Goal: Task Accomplishment & Management: Manage account settings

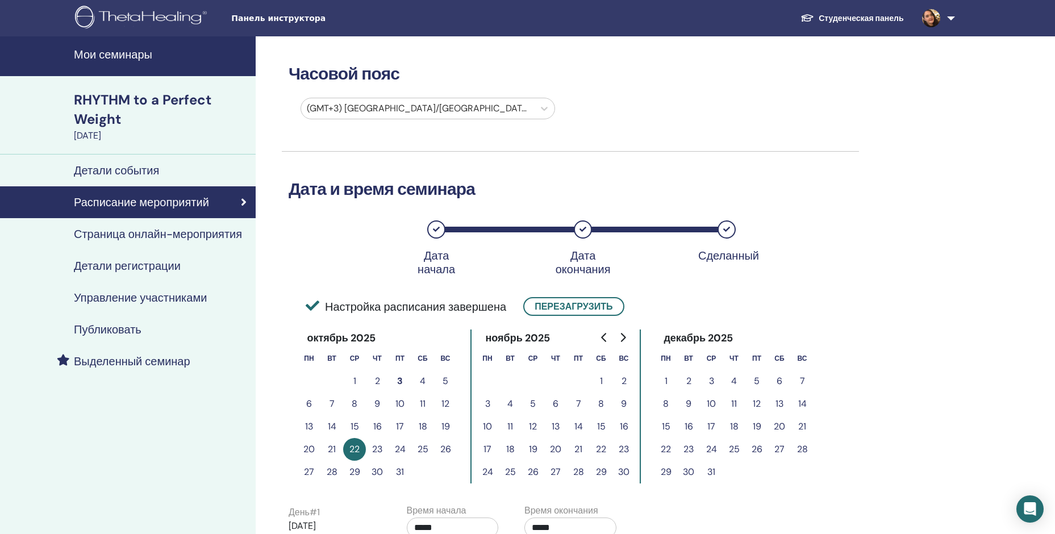
click at [133, 61] on h4 "Мои семинары" at bounding box center [161, 55] width 175 height 14
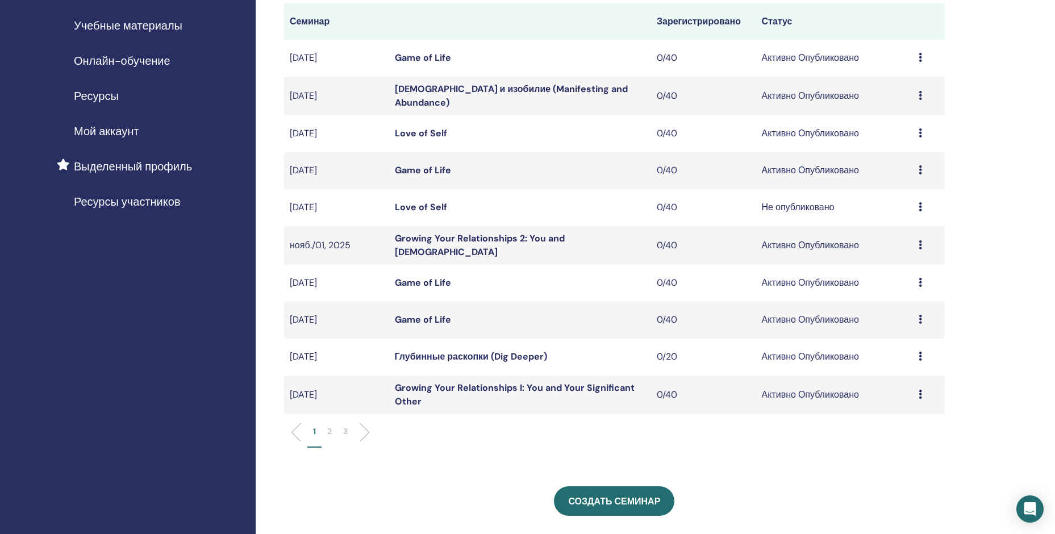
scroll to position [170, 0]
click at [433, 208] on link "Love of Self" at bounding box center [421, 206] width 52 height 12
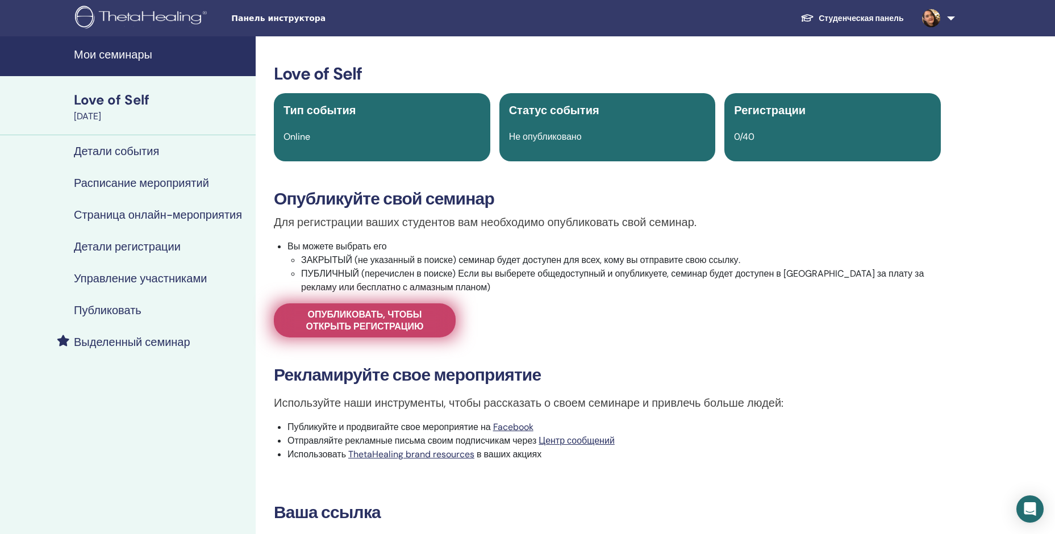
click at [407, 323] on span "Опубликовать, чтобы открыть регистрацию" at bounding box center [364, 320] width 153 height 24
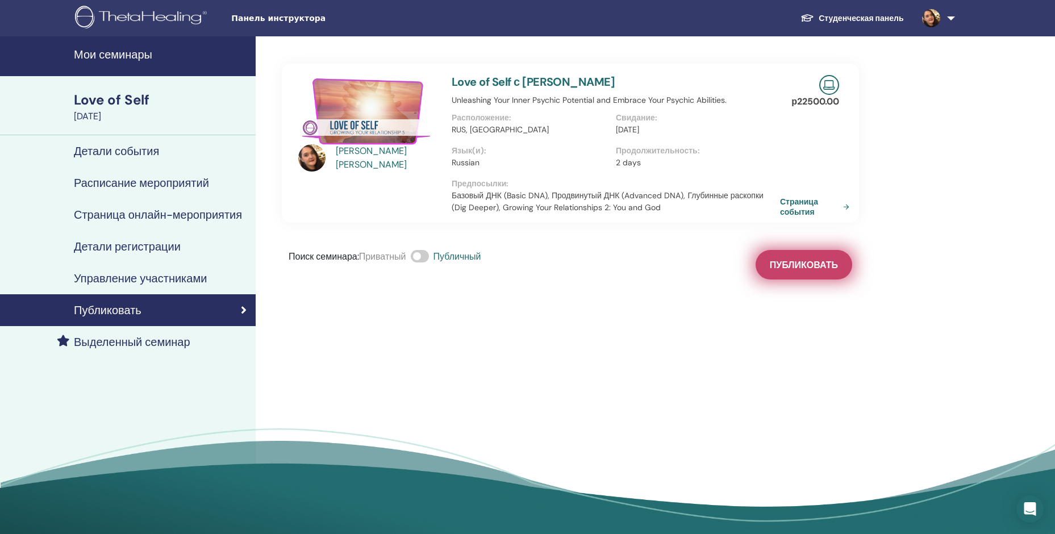
click at [781, 267] on span "Публиковать" at bounding box center [803, 265] width 68 height 12
click at [136, 56] on h4 "Мои семинары" at bounding box center [161, 55] width 175 height 14
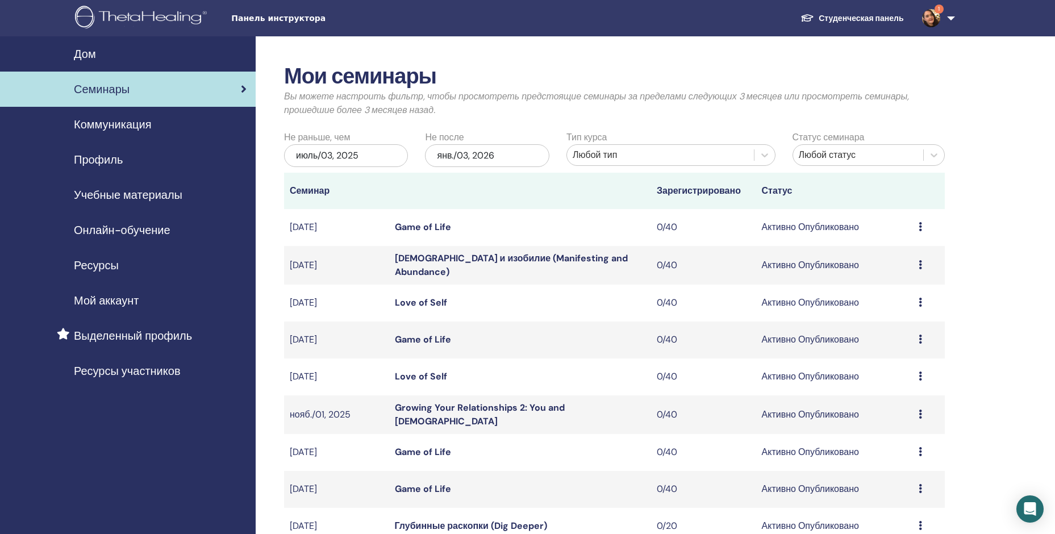
click at [948, 17] on link "1" at bounding box center [936, 18] width 47 height 36
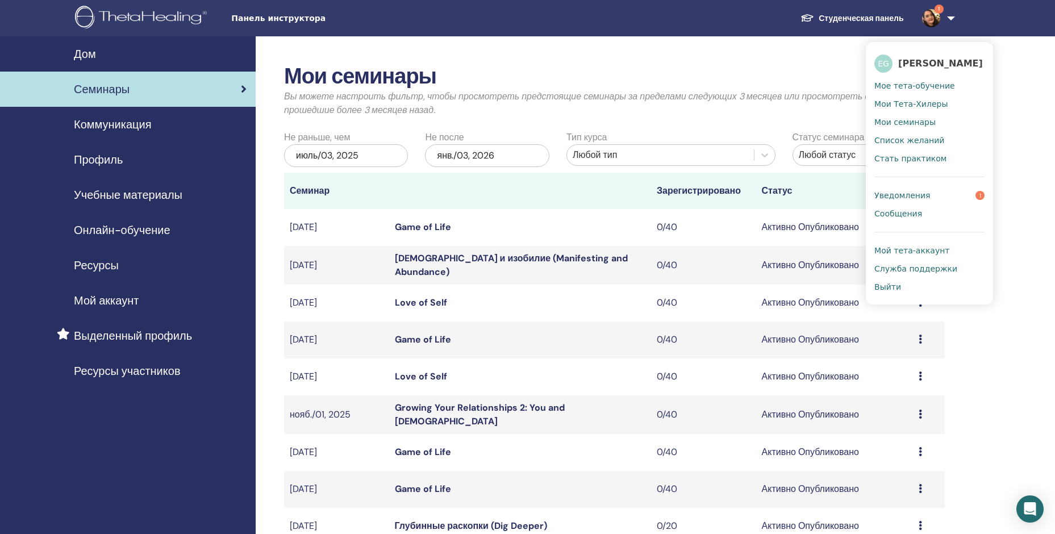
click at [926, 204] on link "Уведомления 1" at bounding box center [929, 195] width 110 height 18
